Goal: Transaction & Acquisition: Purchase product/service

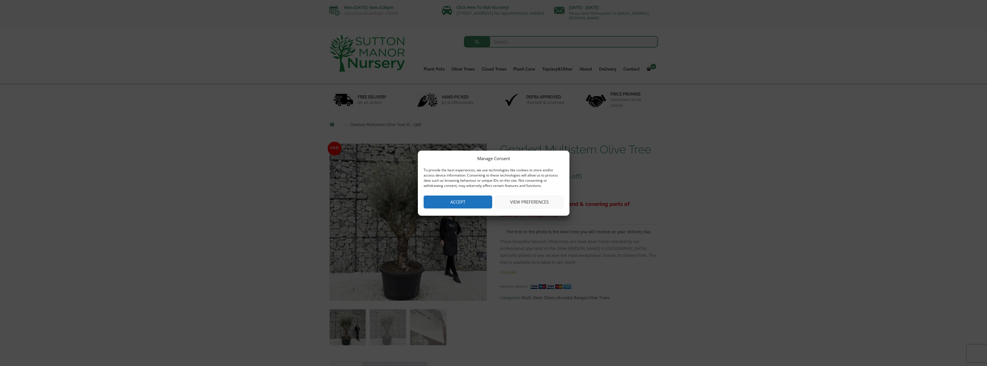
click at [457, 206] on button "Accept" at bounding box center [458, 202] width 69 height 13
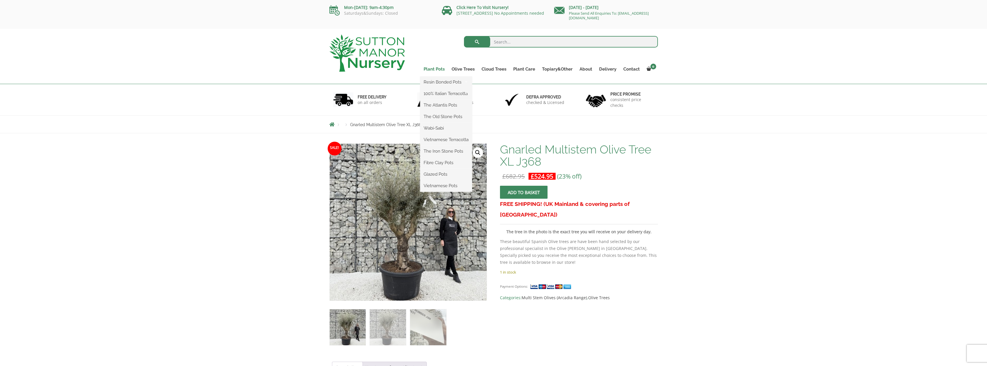
click at [440, 71] on link "Plant Pots" at bounding box center [434, 69] width 28 height 8
click at [437, 67] on link "Plant Pots" at bounding box center [434, 69] width 28 height 8
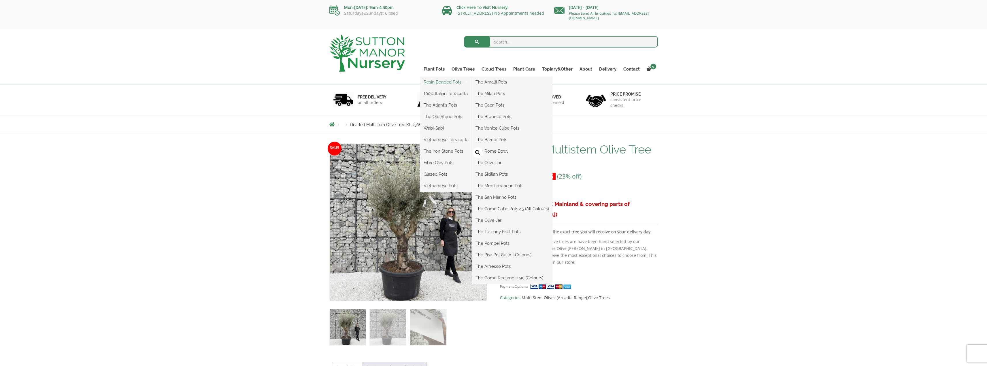
click at [440, 80] on link "Resin Bonded Pots" at bounding box center [446, 82] width 52 height 9
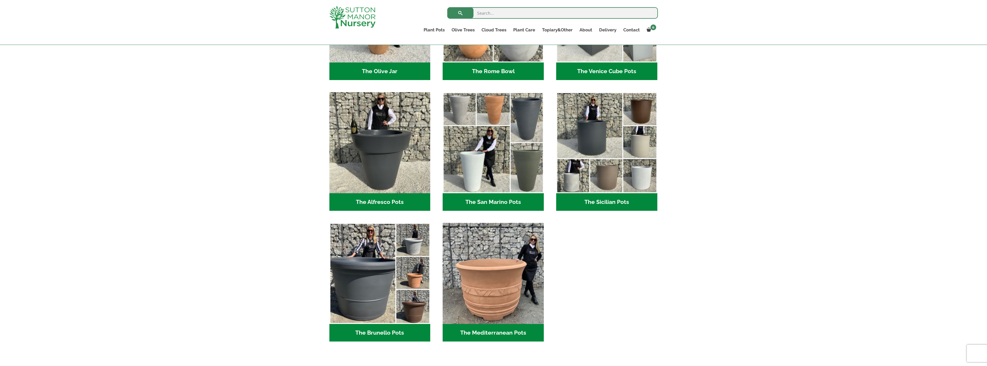
scroll to position [605, 0]
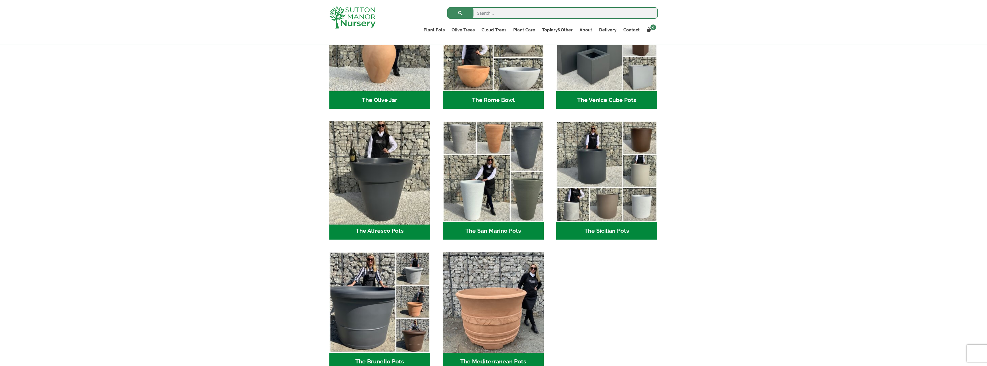
click at [384, 189] on img "Visit product category The Alfresco Pots" at bounding box center [380, 172] width 106 height 106
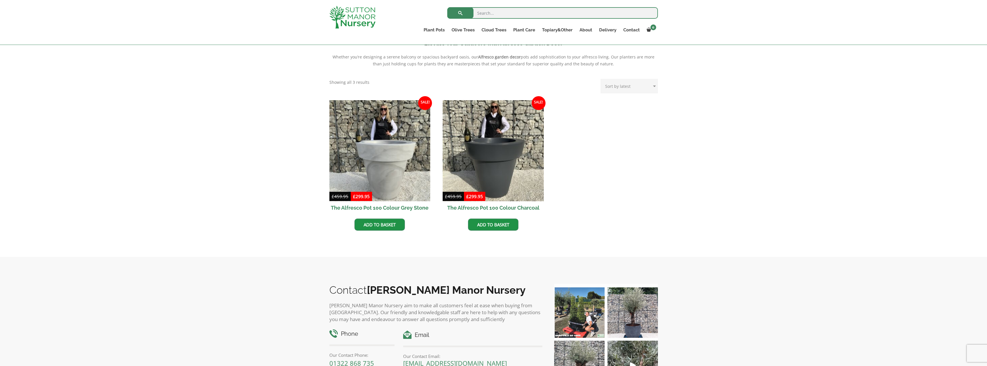
scroll to position [173, 0]
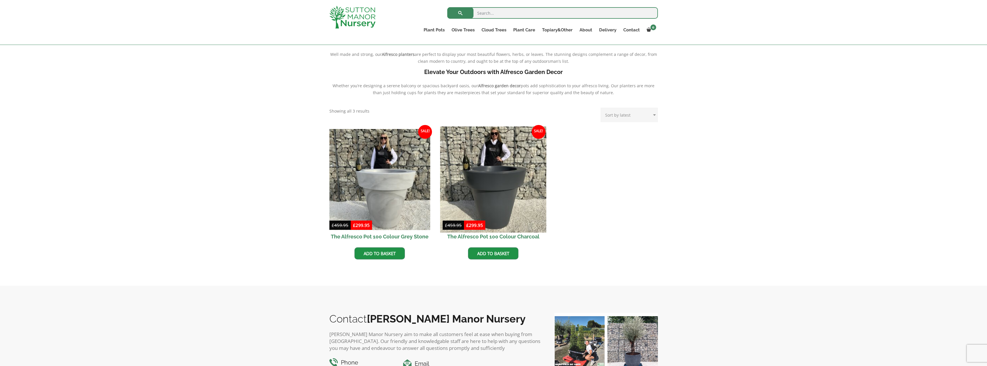
click at [511, 187] on img at bounding box center [493, 180] width 106 height 106
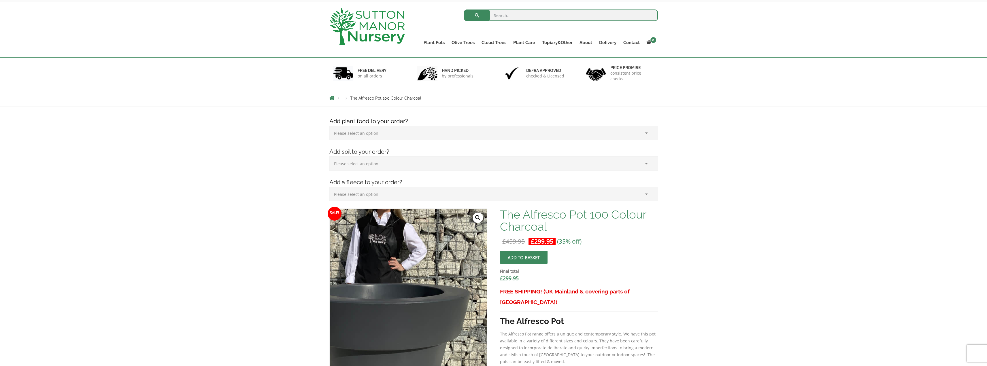
scroll to position [58, 0]
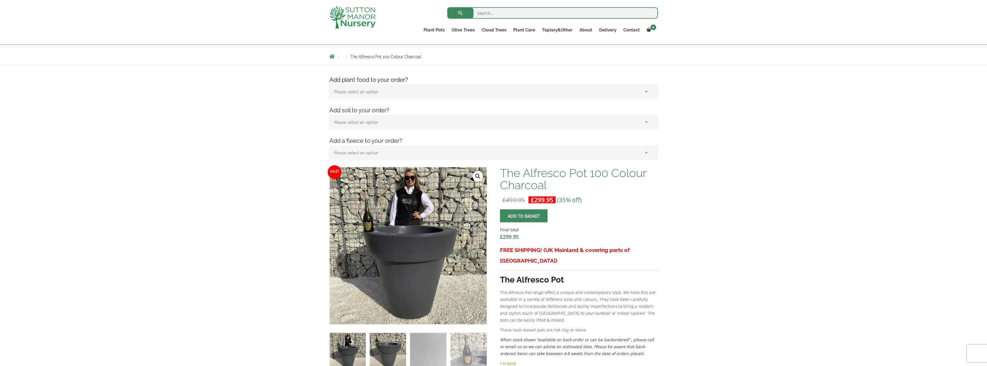
click at [380, 356] on img at bounding box center [388, 351] width 36 height 36
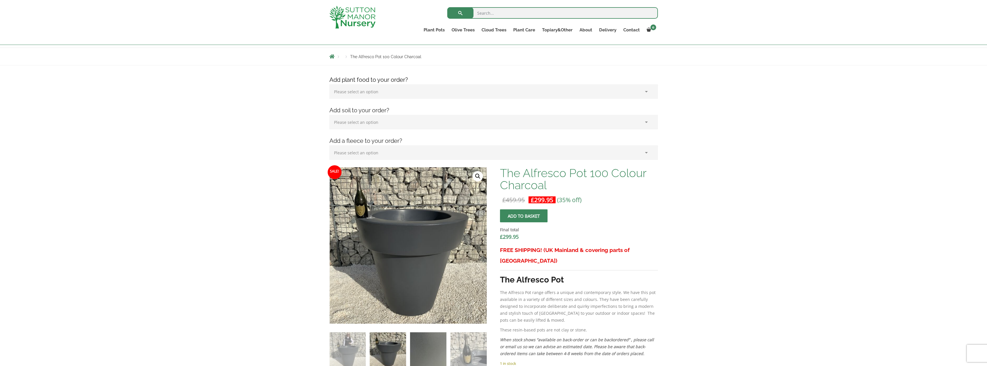
click at [426, 352] on img at bounding box center [428, 351] width 36 height 36
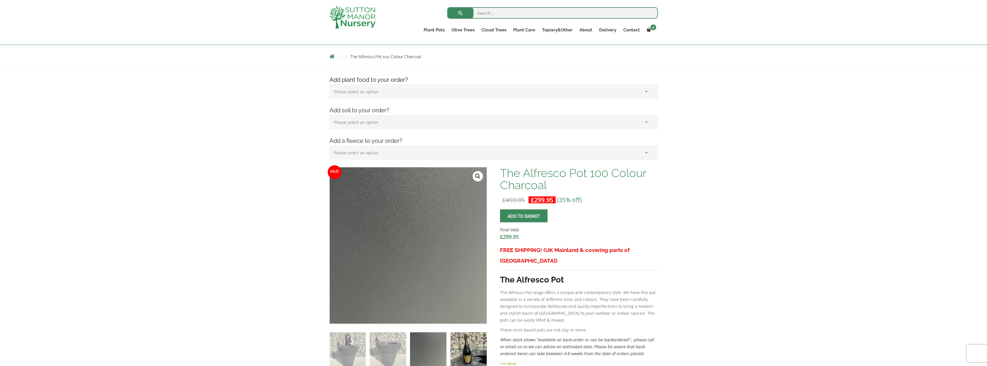
click at [467, 350] on img at bounding box center [469, 351] width 36 height 36
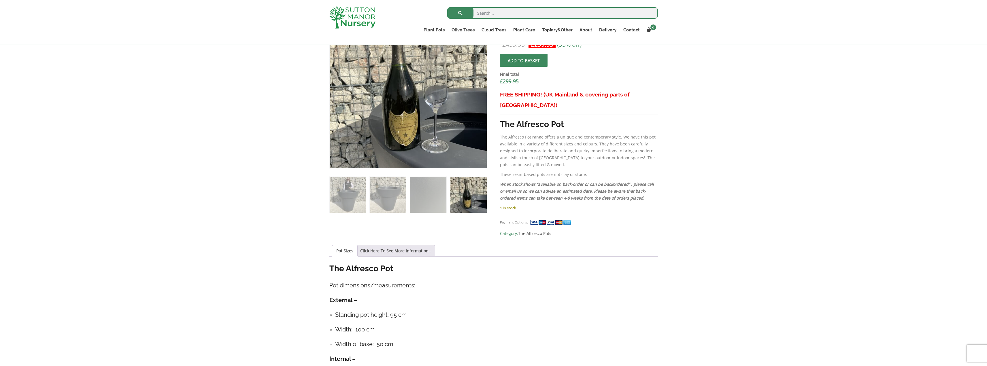
scroll to position [144, 0]
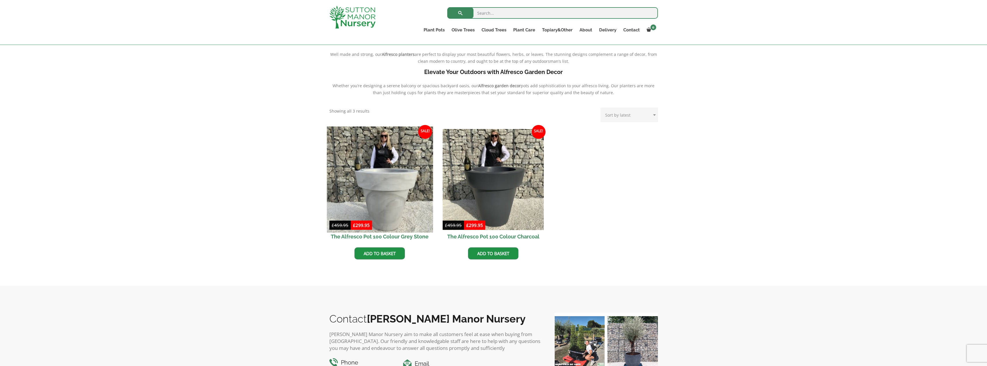
click at [397, 159] on img at bounding box center [380, 180] width 106 height 106
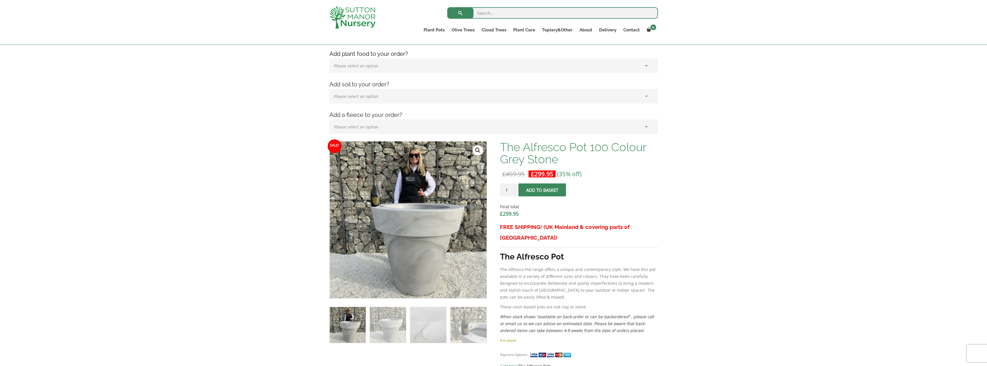
scroll to position [86, 0]
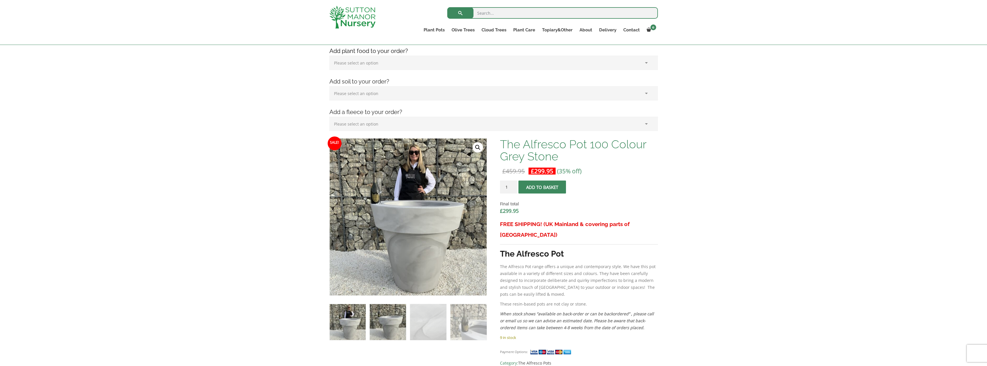
click at [401, 331] on img at bounding box center [388, 322] width 36 height 36
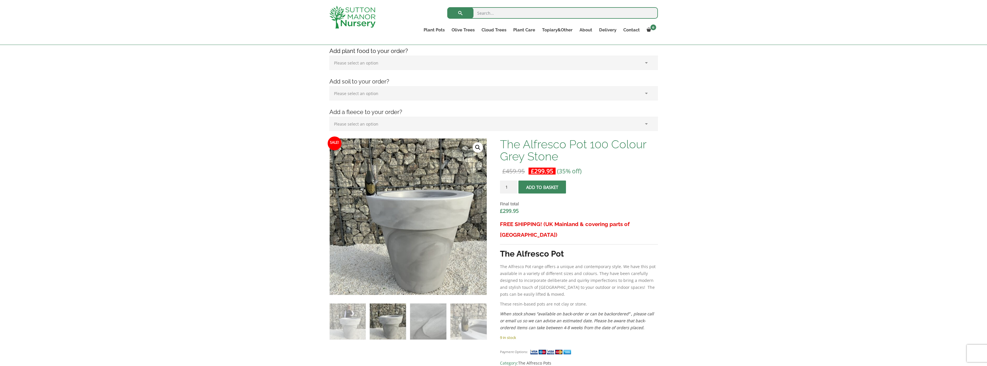
click at [436, 331] on img at bounding box center [428, 322] width 36 height 36
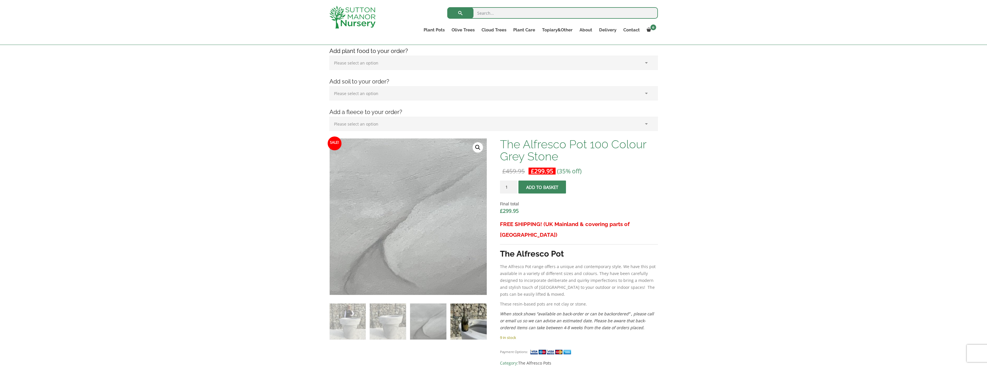
click at [457, 327] on img at bounding box center [469, 322] width 36 height 36
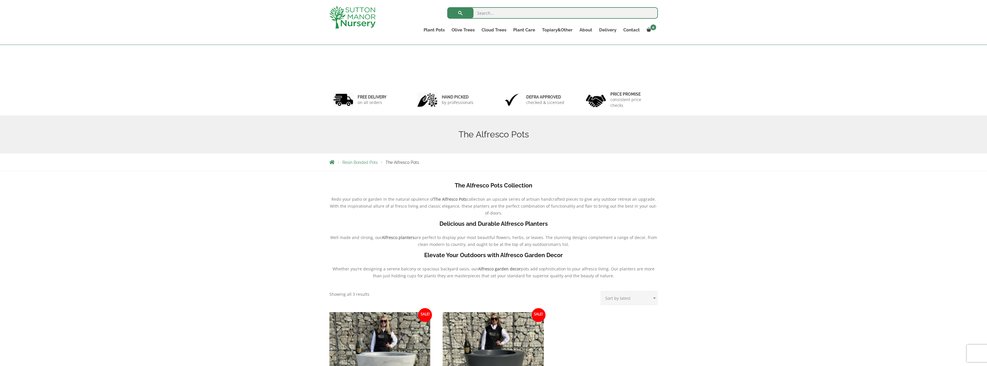
scroll to position [183, 0]
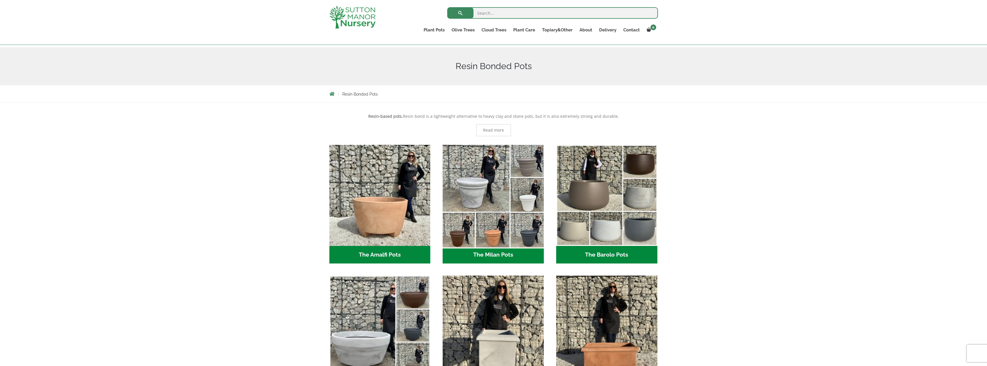
scroll to position [58, 0]
click at [515, 193] on img "Visit product category The Milan Pots" at bounding box center [493, 196] width 106 height 106
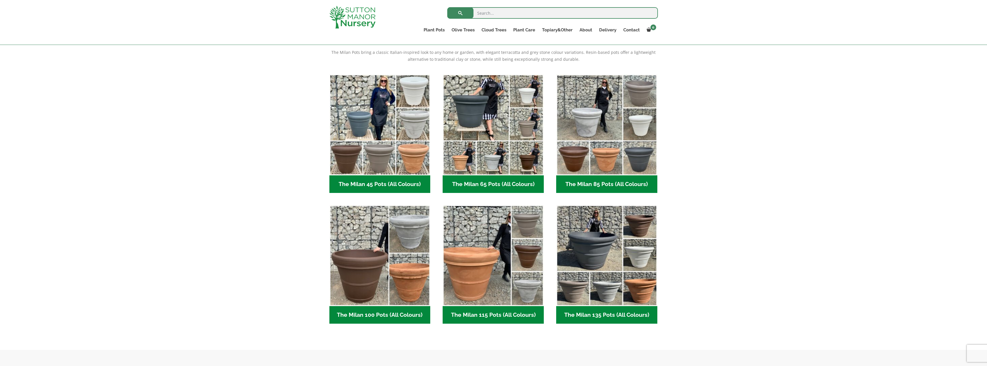
scroll to position [115, 0]
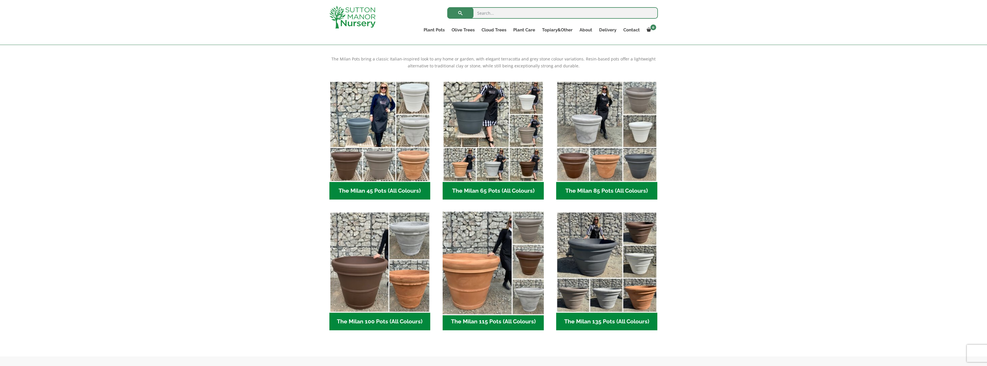
click at [505, 267] on img "Visit product category The Milan 115 Pots (All Colours)" at bounding box center [493, 263] width 106 height 106
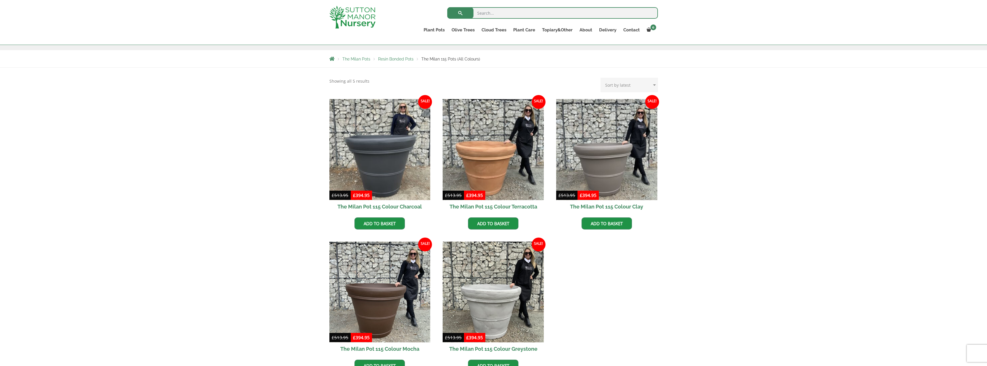
scroll to position [29, 0]
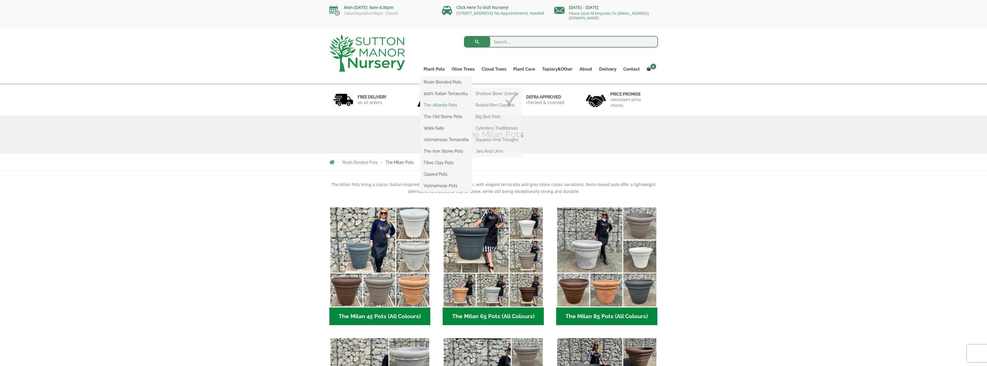
click at [442, 105] on link "The Atlantis Pots" at bounding box center [446, 105] width 52 height 9
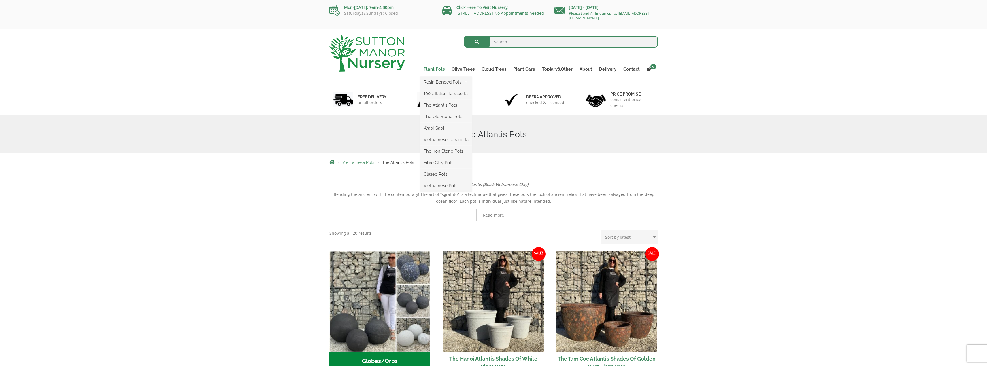
click at [439, 70] on link "Plant Pots" at bounding box center [434, 69] width 28 height 8
click at [442, 126] on link "Wabi-Sabi" at bounding box center [446, 128] width 52 height 9
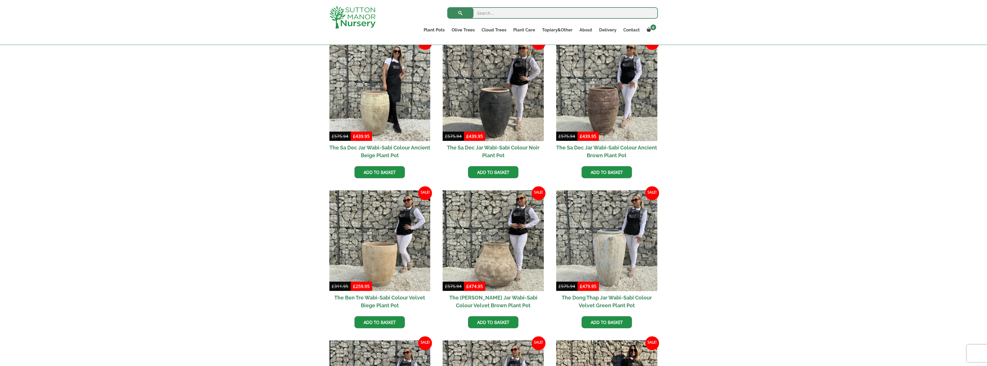
scroll to position [58, 0]
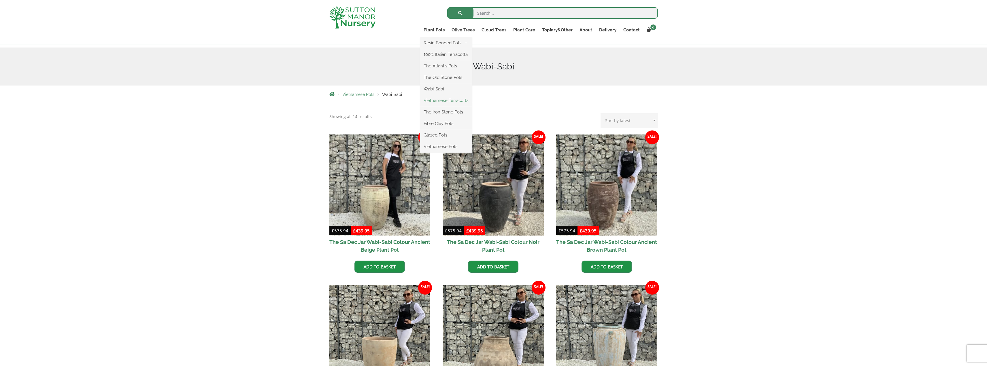
click at [442, 101] on link "Vietnamese Terracotta" at bounding box center [446, 100] width 52 height 9
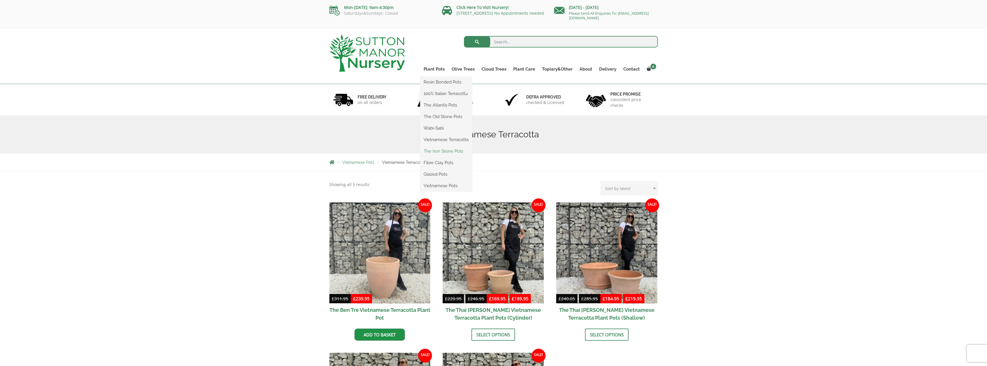
click at [450, 149] on link "The Iron Stone Pots" at bounding box center [446, 151] width 52 height 9
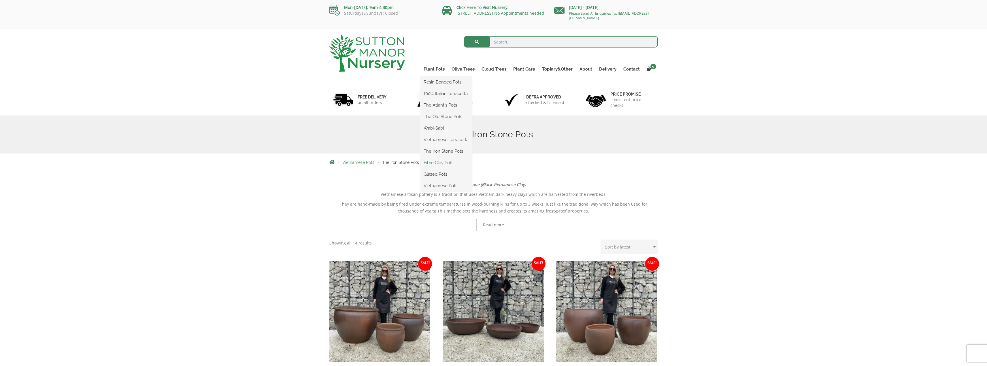
click at [446, 162] on link "Fibre Clay Pots" at bounding box center [446, 163] width 52 height 9
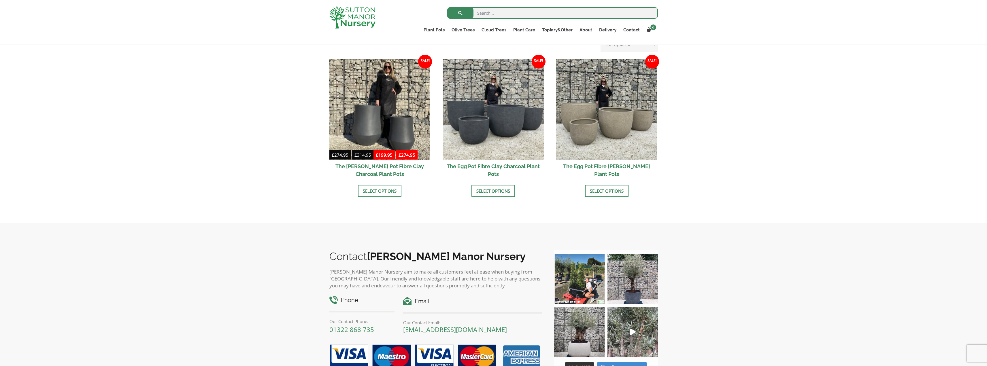
scroll to position [173, 0]
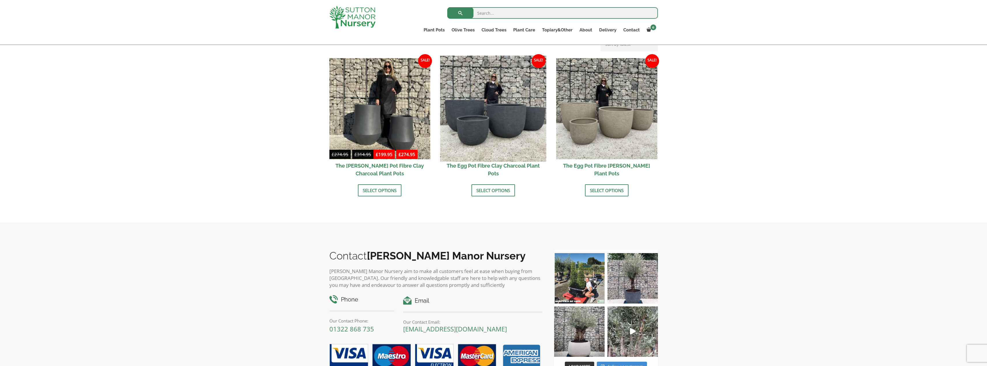
click at [518, 112] on img at bounding box center [493, 109] width 106 height 106
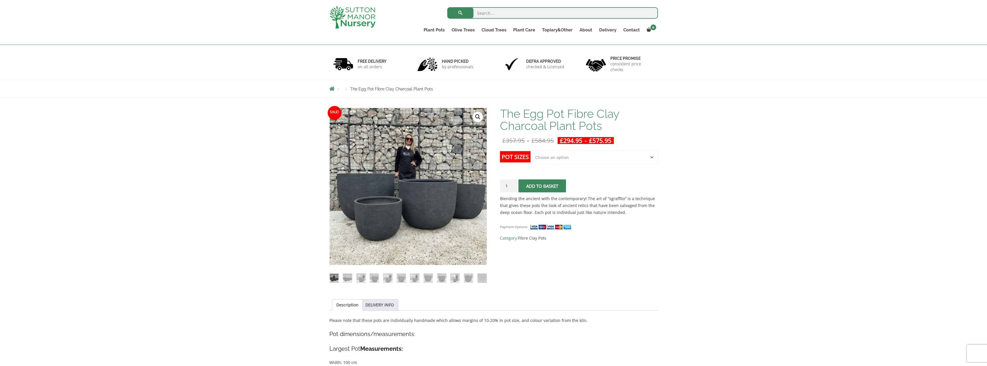
scroll to position [58, 0]
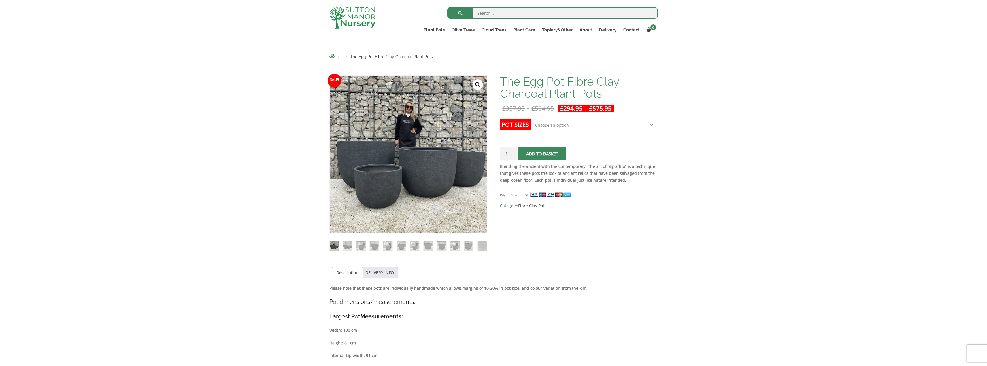
click at [653, 126] on select "Choose an option Click here to buy the 5th To Largest Pot In The Picture Click …" at bounding box center [594, 125] width 127 height 14
click at [531, 118] on select "Choose an option Click here to buy the 5th To Largest Pot In The Picture Click …" at bounding box center [594, 125] width 127 height 14
select select "Click here to buy the 3rd To Largest Pot In The Picture"
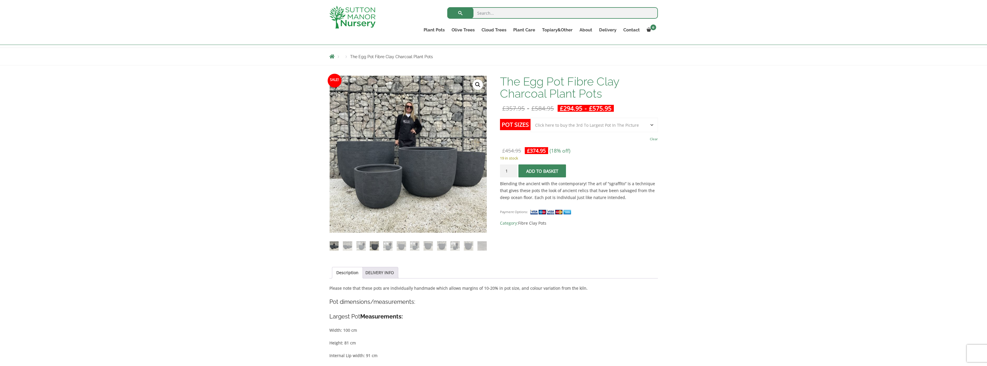
click at [372, 248] on img at bounding box center [374, 246] width 9 height 9
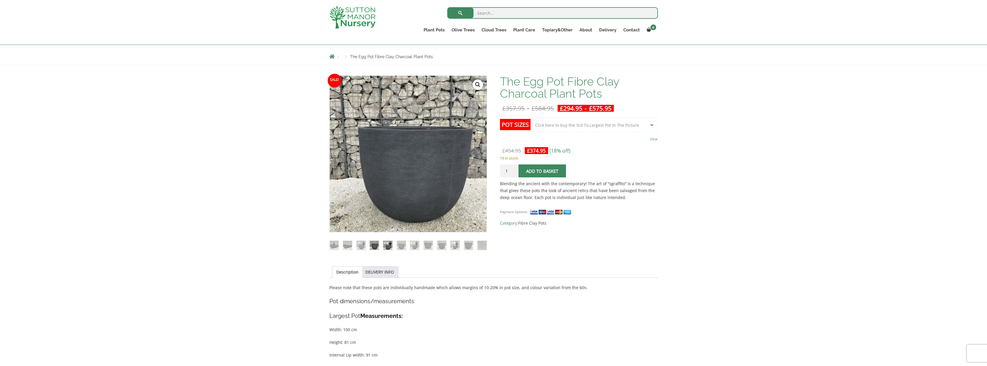
click at [391, 247] on img at bounding box center [387, 245] width 9 height 9
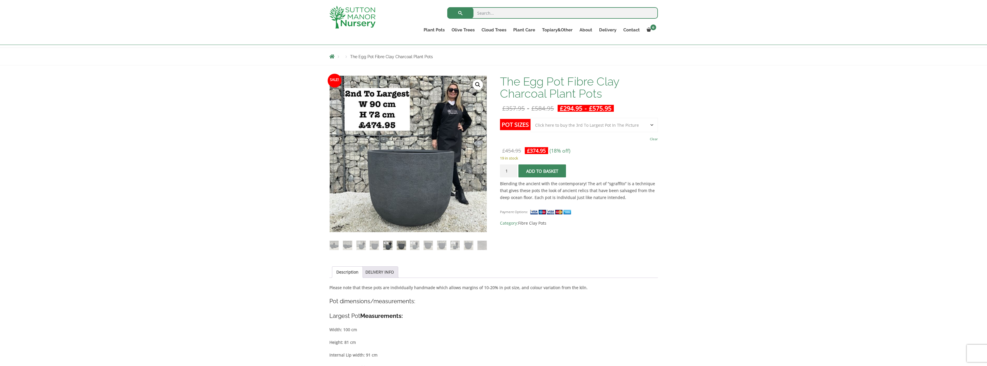
click at [398, 247] on img at bounding box center [401, 245] width 9 height 9
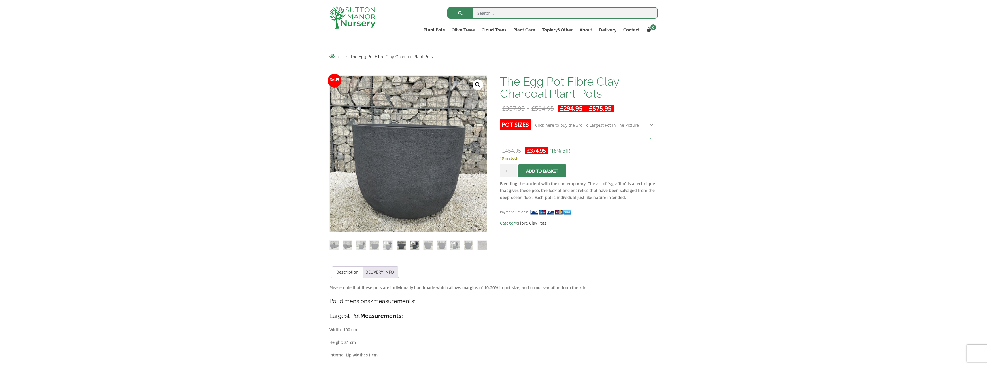
click at [412, 247] on img at bounding box center [414, 245] width 9 height 9
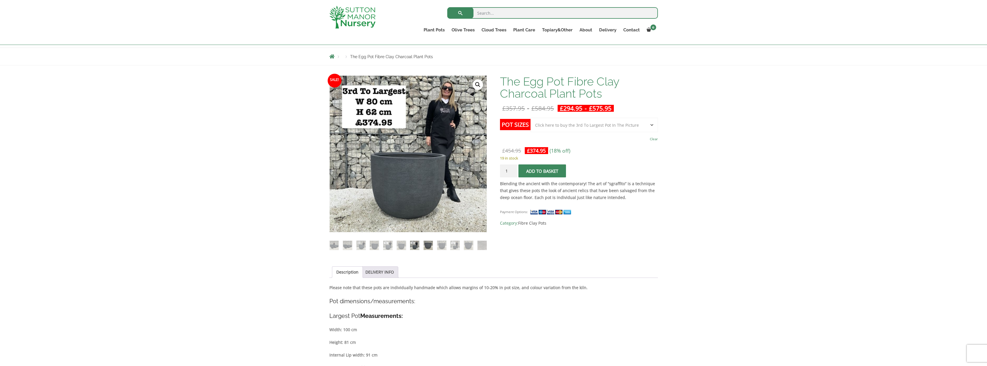
click at [426, 246] on img at bounding box center [428, 245] width 9 height 9
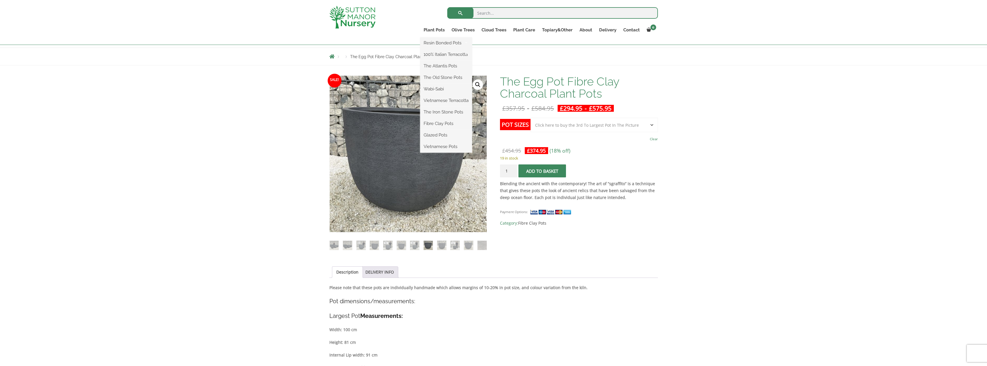
click at [431, 37] on ul "Resin Bonded Pots The Amalfi Pots The Milan Pots The Capri Pots The Brunello Po…" at bounding box center [446, 94] width 52 height 115
click at [447, 116] on link "The Iron Stone Pots" at bounding box center [446, 112] width 52 height 9
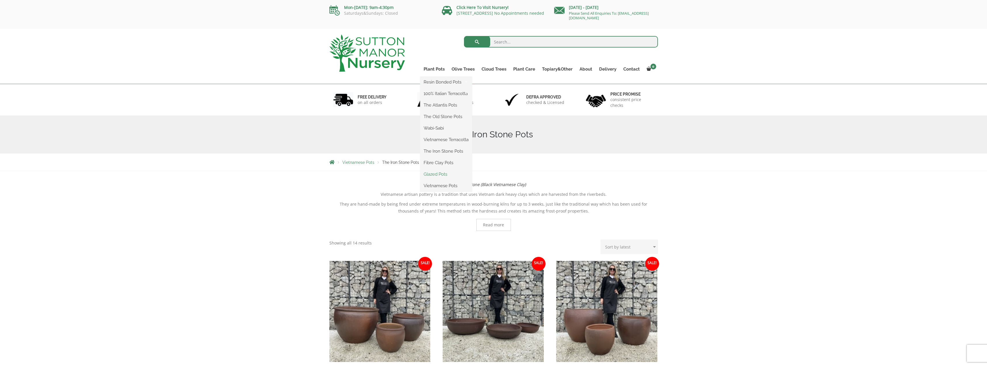
click at [442, 176] on link "Glazed Pots" at bounding box center [446, 174] width 52 height 9
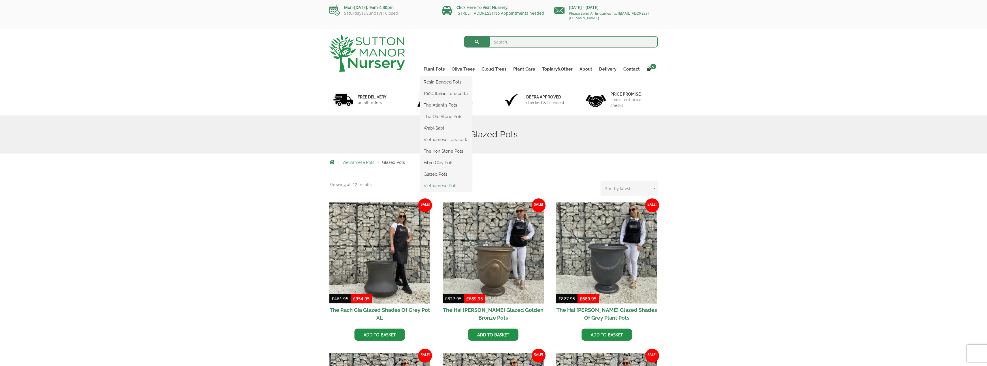
click at [451, 185] on link "Vietnamese Pots" at bounding box center [446, 186] width 52 height 9
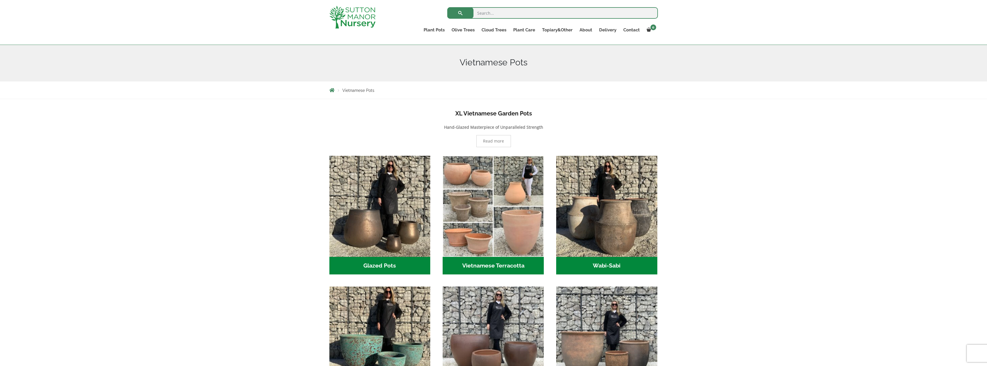
scroll to position [58, 0]
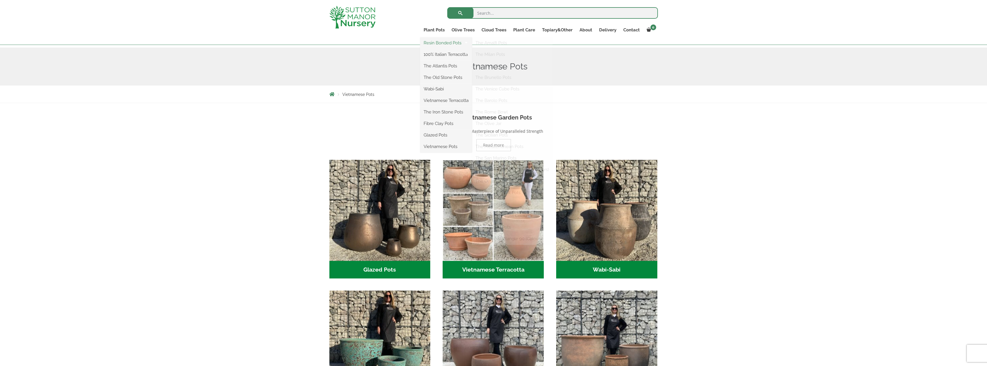
click at [442, 42] on link "Resin Bonded Pots" at bounding box center [446, 43] width 52 height 9
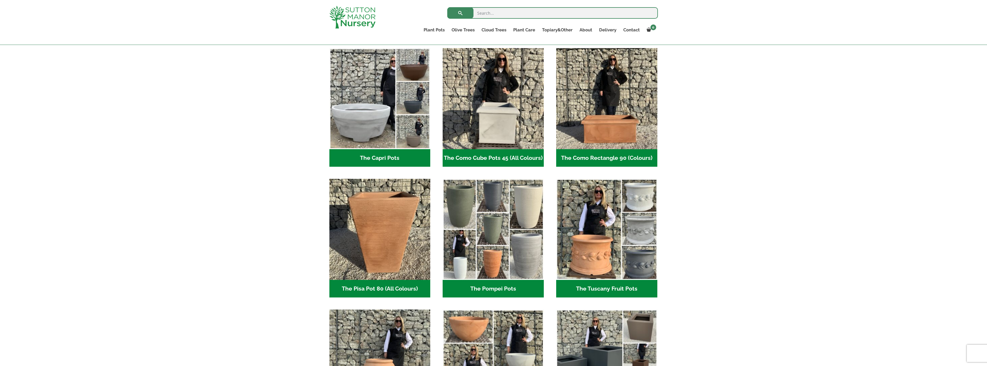
scroll to position [288, 0]
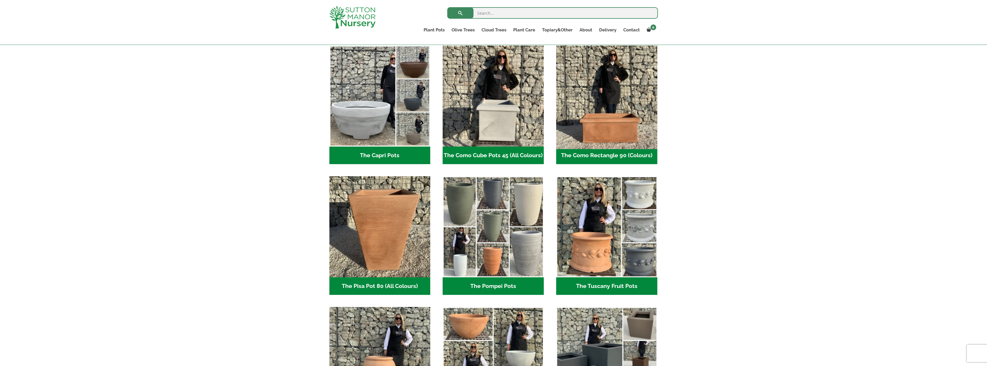
click at [638, 137] on img "Visit product category The Como Rectangle 90 (Colours)" at bounding box center [607, 96] width 106 height 106
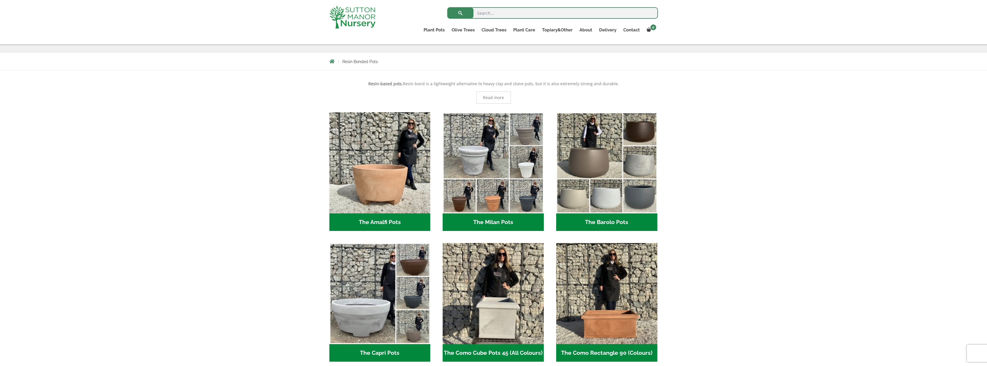
scroll to position [86, 0]
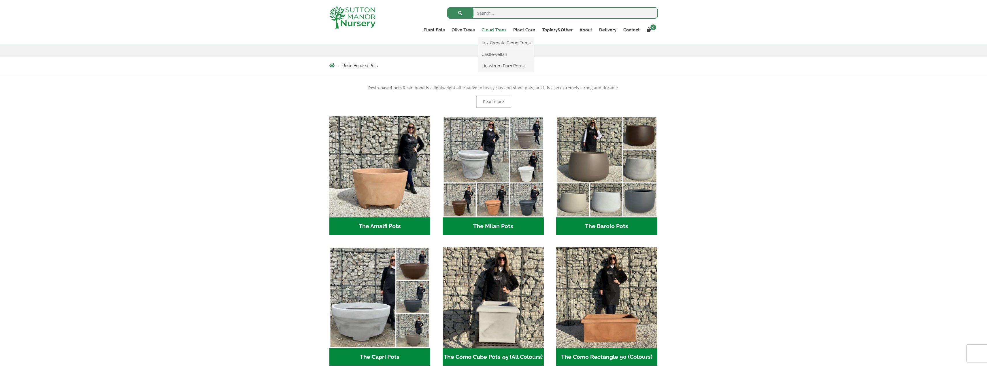
click at [495, 29] on link "Cloud Trees" at bounding box center [494, 30] width 32 height 8
click at [496, 41] on link "Ilex Crenata Cloud Trees" at bounding box center [506, 43] width 56 height 9
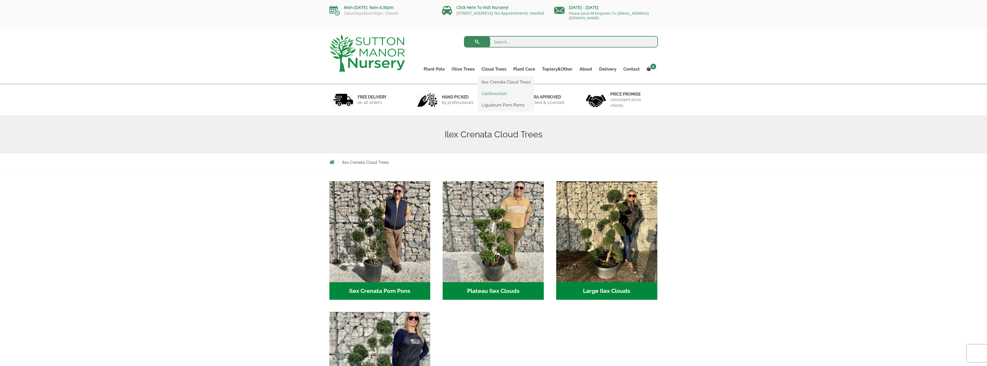
click at [501, 93] on link "Castlewellan" at bounding box center [506, 93] width 56 height 9
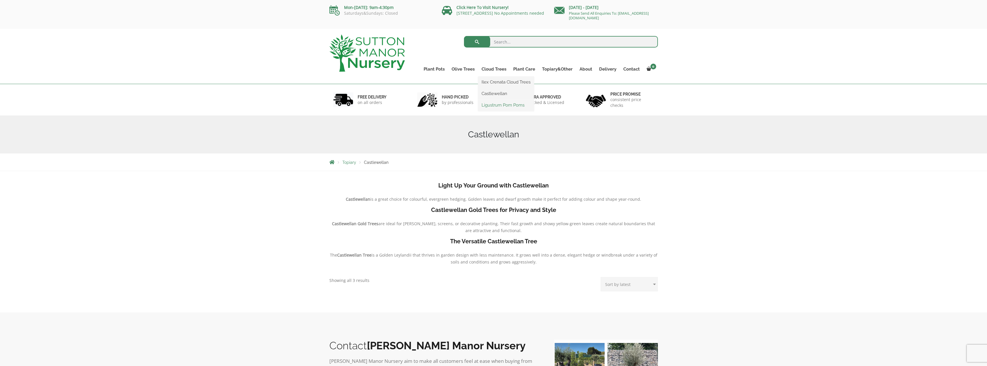
click at [495, 105] on link "Ligustrum Pom Poms" at bounding box center [506, 105] width 56 height 9
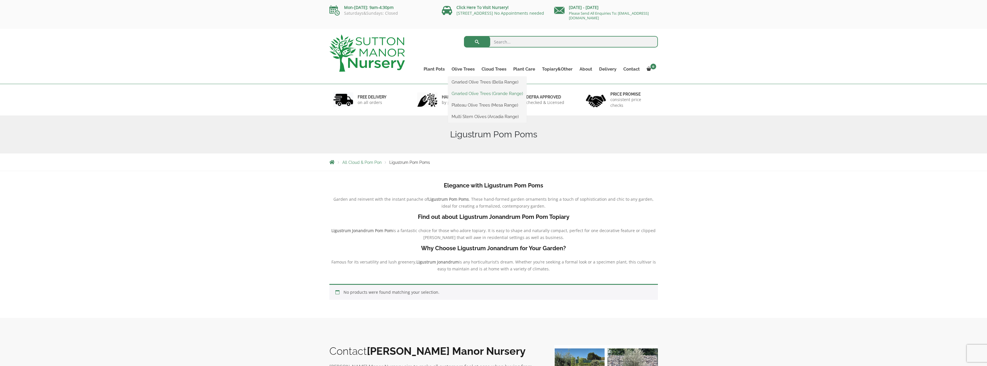
click at [470, 92] on link "Gnarled Olive Trees (Grande Range)" at bounding box center [487, 93] width 78 height 9
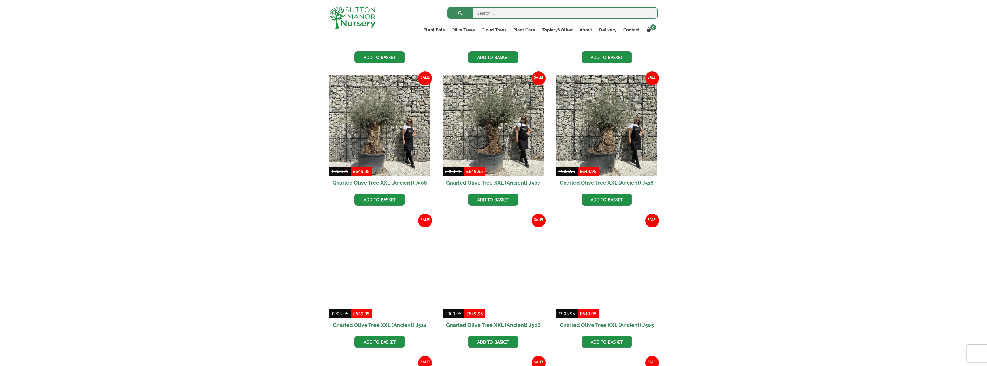
scroll to position [605, 0]
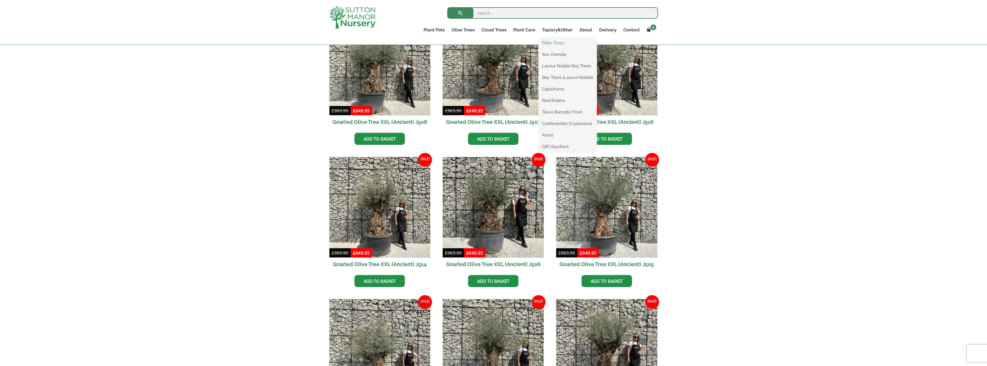
click at [559, 42] on link "Palm Trees" at bounding box center [568, 43] width 58 height 9
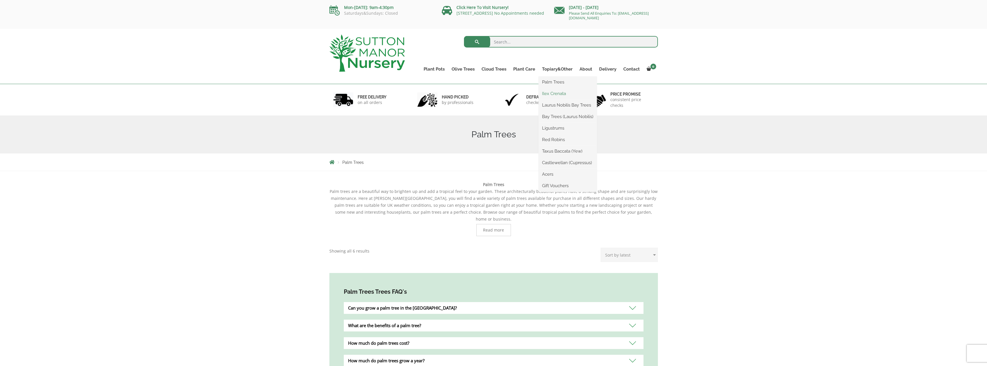
click at [555, 92] on link "Ilex Crenata" at bounding box center [568, 93] width 58 height 9
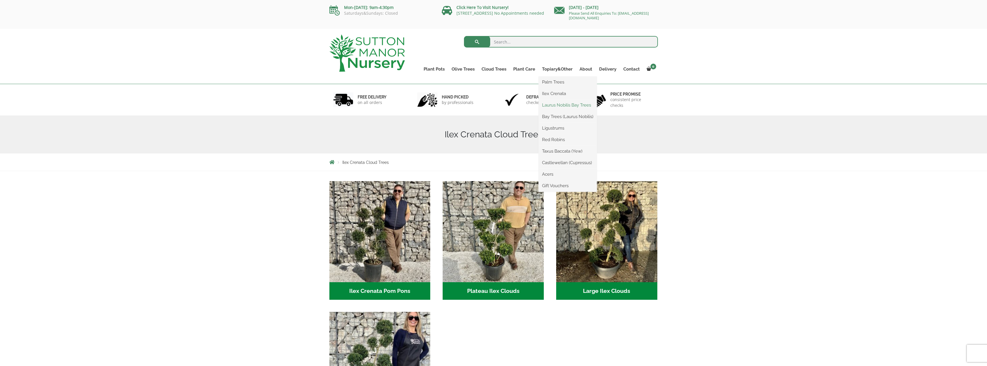
click at [557, 104] on link "Laurus Nobilis Bay Trees" at bounding box center [568, 105] width 58 height 9
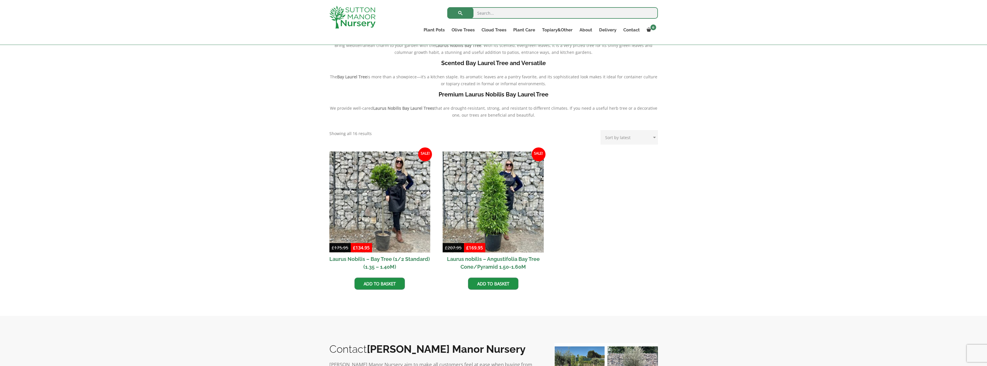
scroll to position [115, 0]
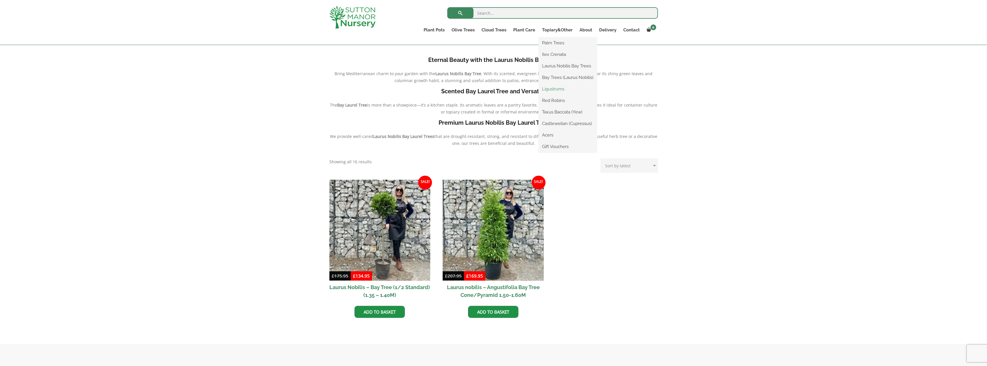
click at [560, 88] on link "Ligustrums" at bounding box center [568, 89] width 58 height 9
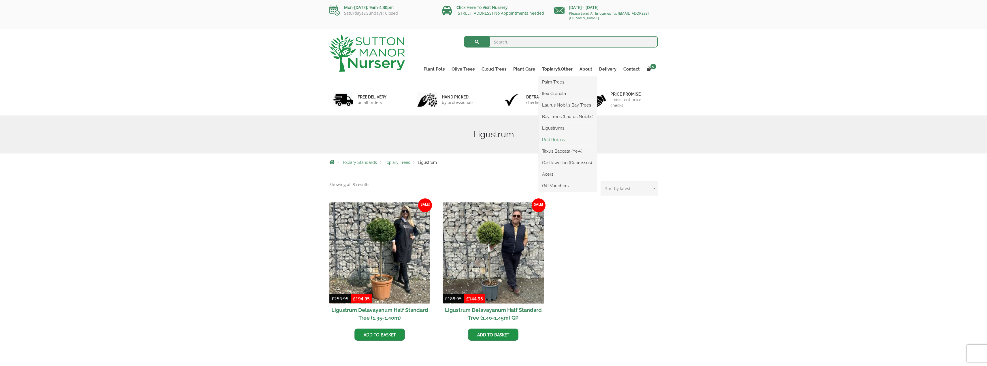
click at [557, 138] on link "Red Robins" at bounding box center [568, 139] width 58 height 9
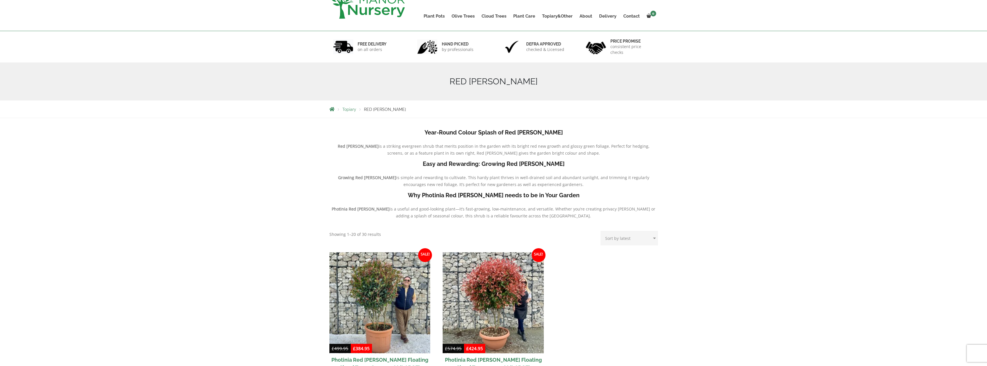
scroll to position [86, 0]
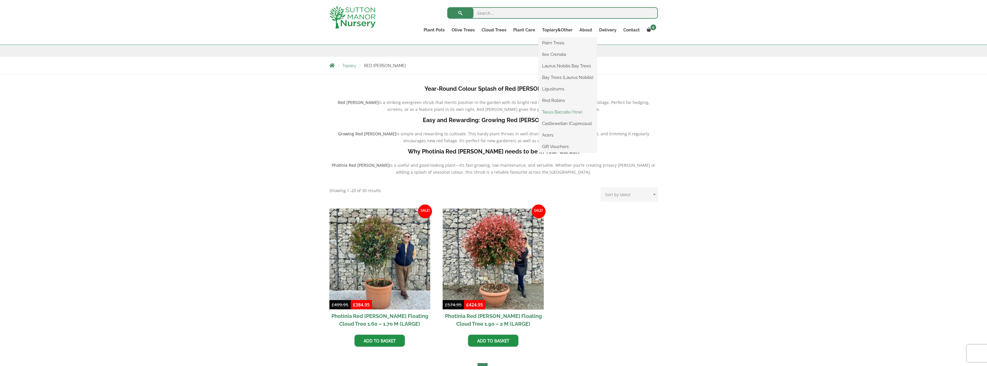
click at [558, 111] on link "Taxus Baccata (Yew)" at bounding box center [568, 112] width 58 height 9
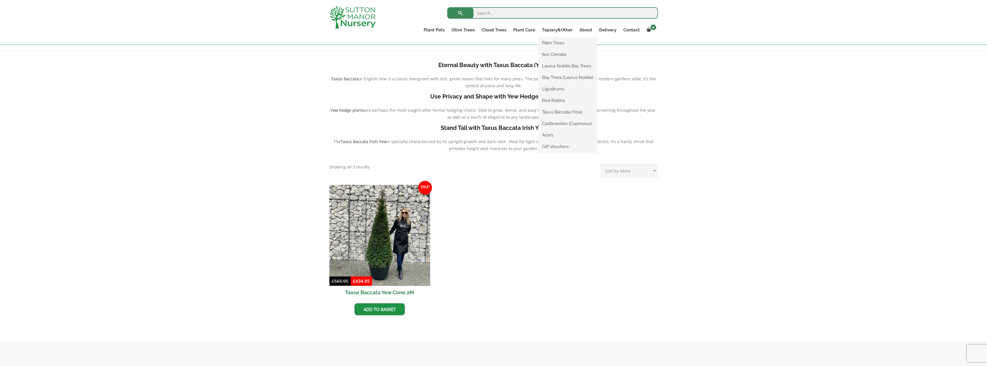
scroll to position [115, 0]
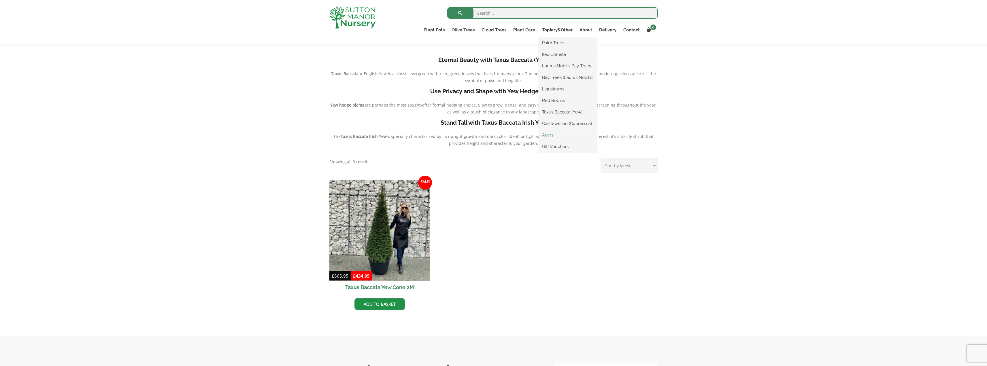
click at [555, 135] on link "Acers" at bounding box center [568, 135] width 58 height 9
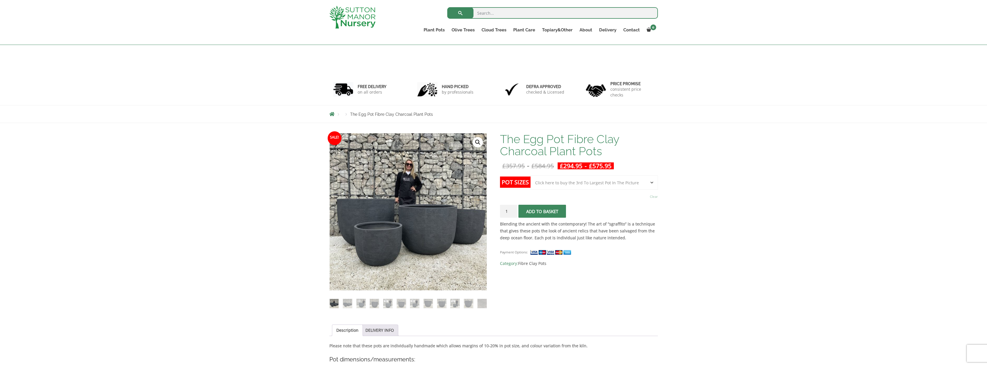
select select "Click here to buy the 3rd To Largest Pot In The Picture"
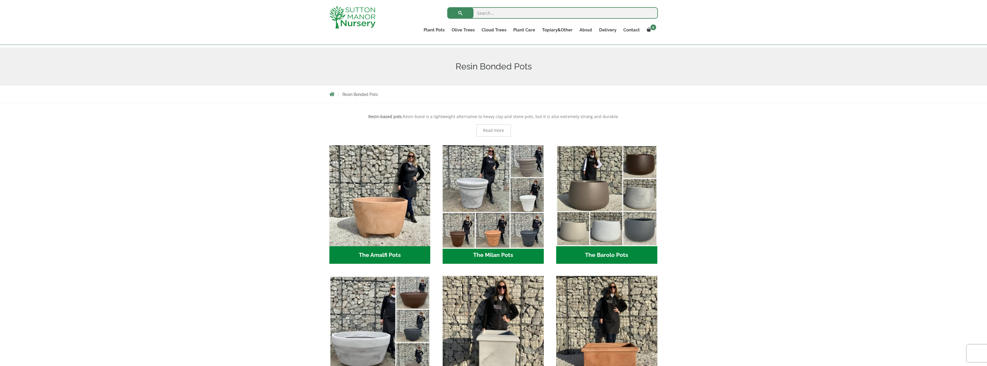
click at [529, 199] on img "Visit product category The Milan Pots" at bounding box center [493, 196] width 106 height 106
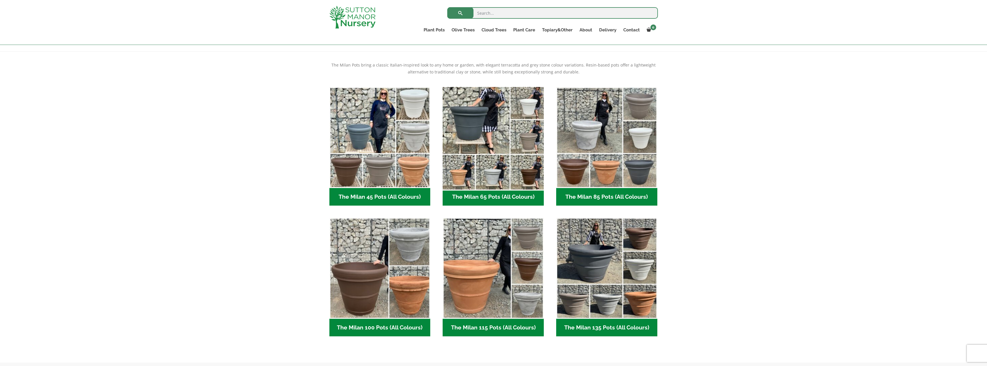
scroll to position [115, 0]
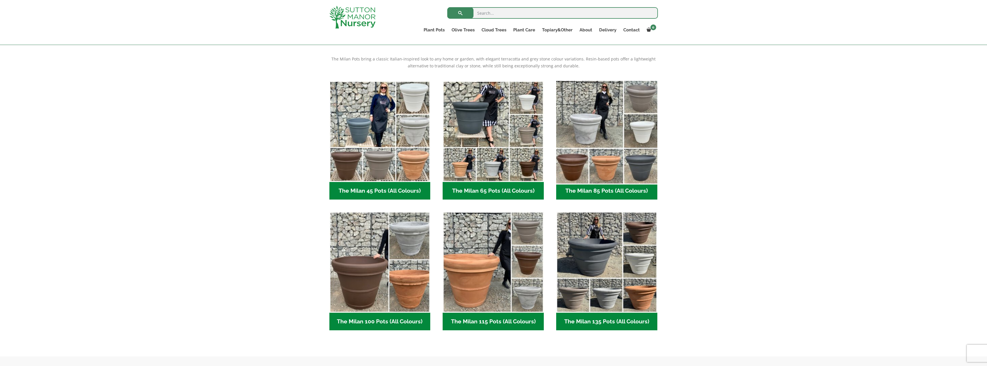
click at [650, 130] on img "Visit product category The Milan 85 Pots (All Colours)" at bounding box center [607, 131] width 106 height 106
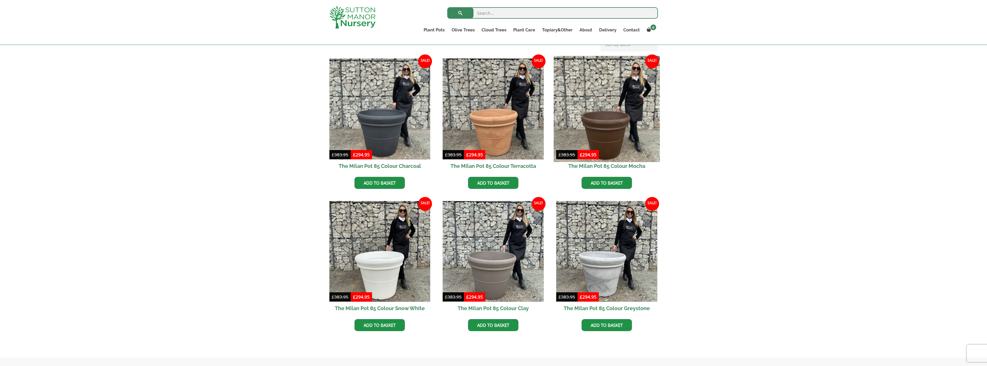
scroll to position [144, 0]
